Goal: Navigation & Orientation: Find specific page/section

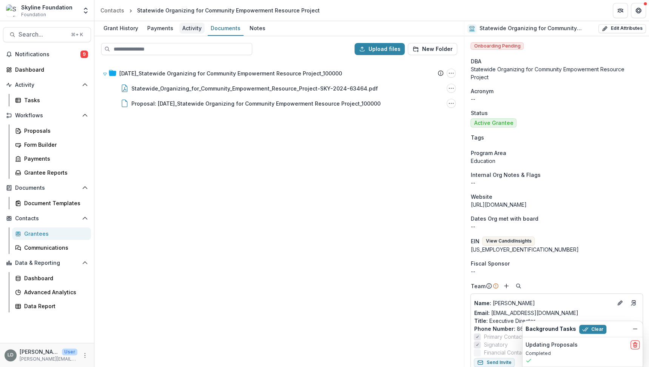
click at [196, 27] on div "Activity" at bounding box center [191, 28] width 25 height 11
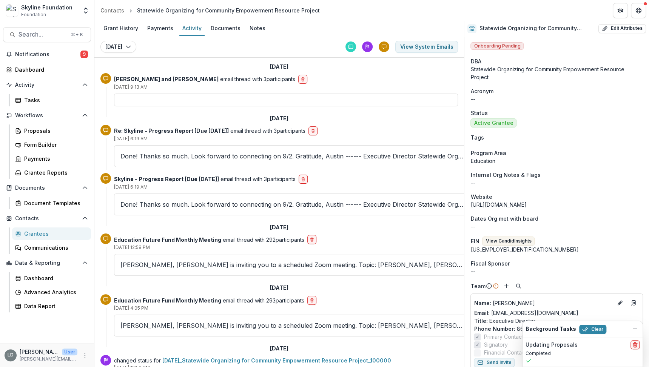
click at [196, 98] on div at bounding box center [286, 100] width 344 height 13
click at [66, 52] on span "Notifications" at bounding box center [47, 54] width 65 height 6
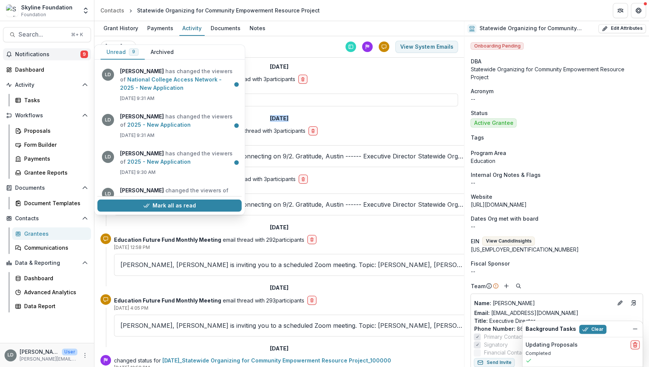
click at [66, 52] on span "Notifications" at bounding box center [47, 54] width 65 height 6
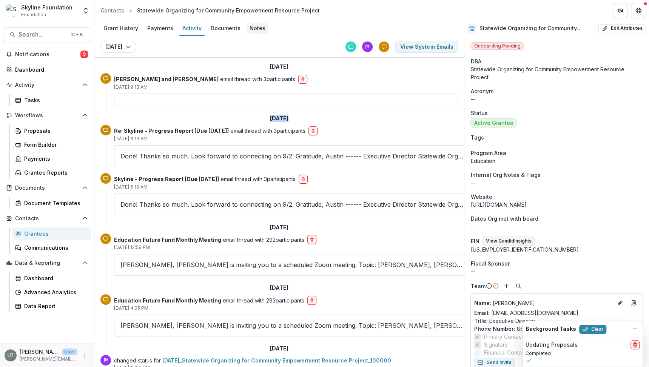
click at [261, 29] on div "Notes" at bounding box center [258, 28] width 22 height 11
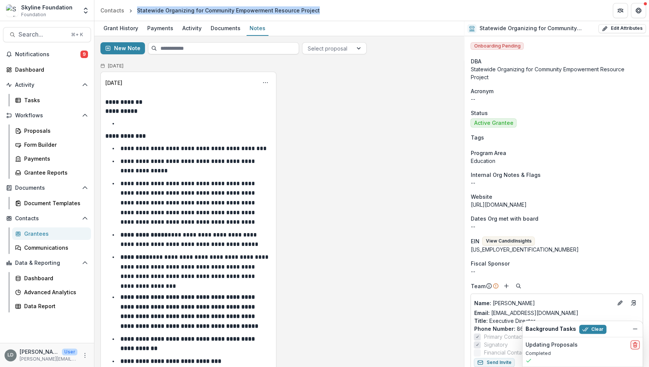
drag, startPoint x: 137, startPoint y: 10, endPoint x: 312, endPoint y: 10, distance: 175.2
click at [312, 10] on div "Statewide Organizing for Community Empowerment Resource Project" at bounding box center [228, 10] width 189 height 11
copy div "Statewide Organizing for Community Empowerment Resource Project"
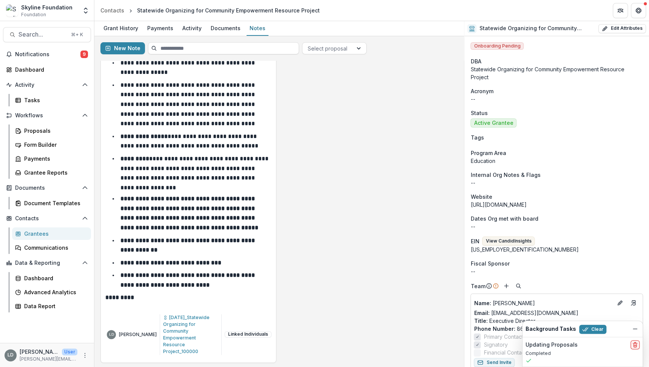
click at [318, 137] on div "**********" at bounding box center [279, 168] width 358 height 390
